Goal: Navigation & Orientation: Find specific page/section

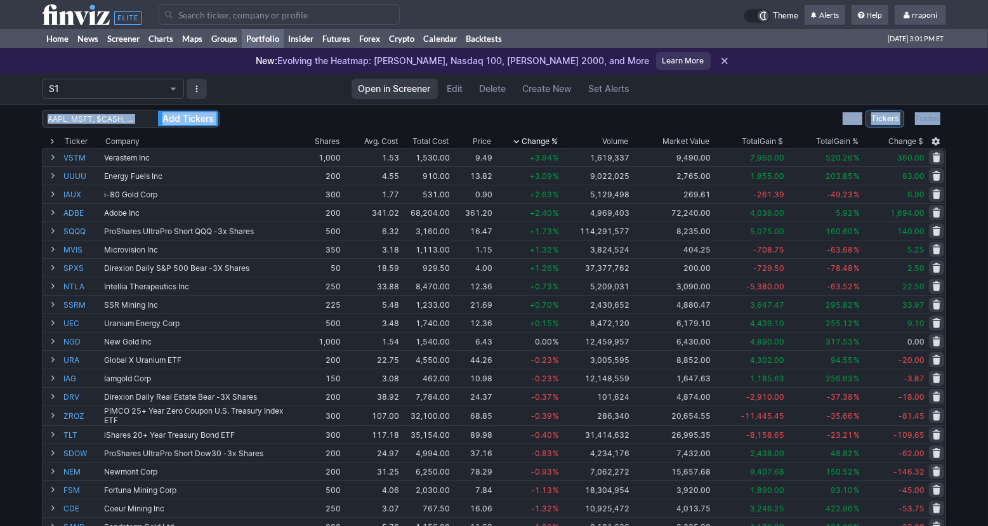
drag, startPoint x: 969, startPoint y: 124, endPoint x: 797, endPoint y: 96, distance: 174.3
click at [70, 44] on link "Home" at bounding box center [57, 38] width 31 height 19
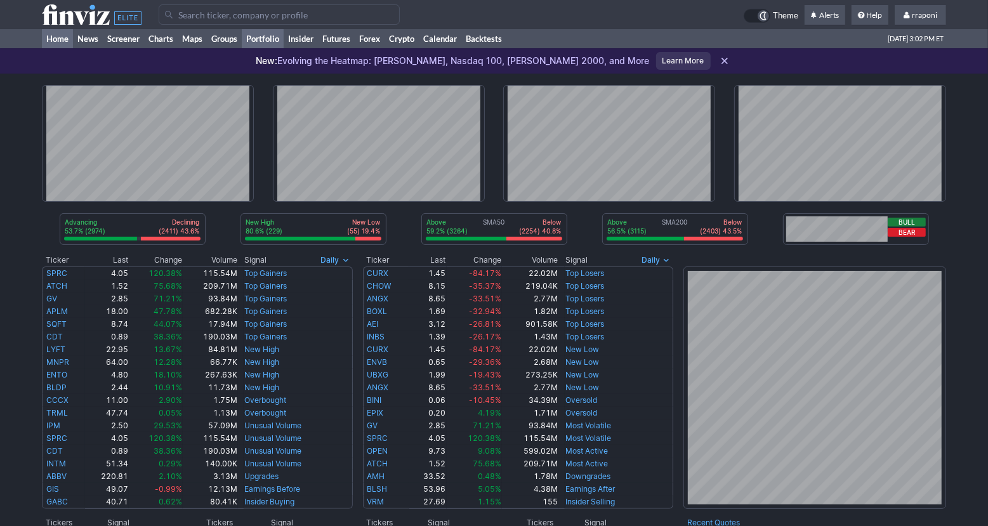
click at [275, 35] on link "Portfolio" at bounding box center [263, 38] width 42 height 19
click at [272, 35] on link "Portfolio" at bounding box center [263, 38] width 42 height 19
